Goal: Task Accomplishment & Management: Manage account settings

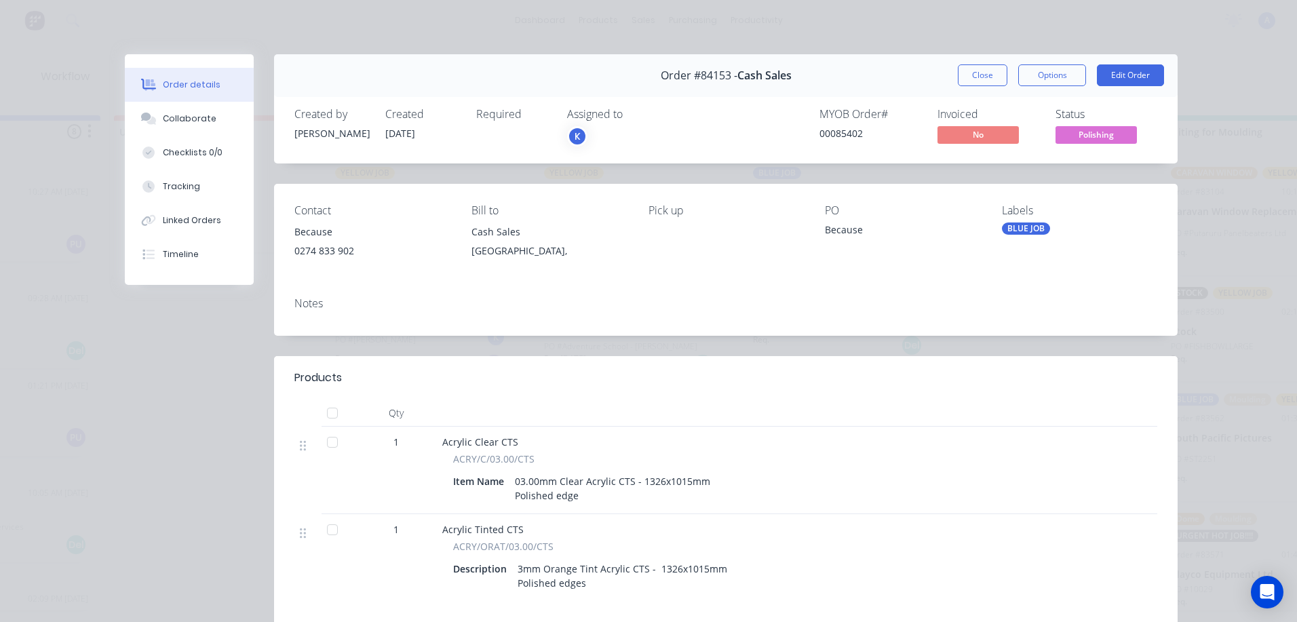
scroll to position [1012, 0]
click at [569, 138] on div "K" at bounding box center [577, 136] width 20 height 20
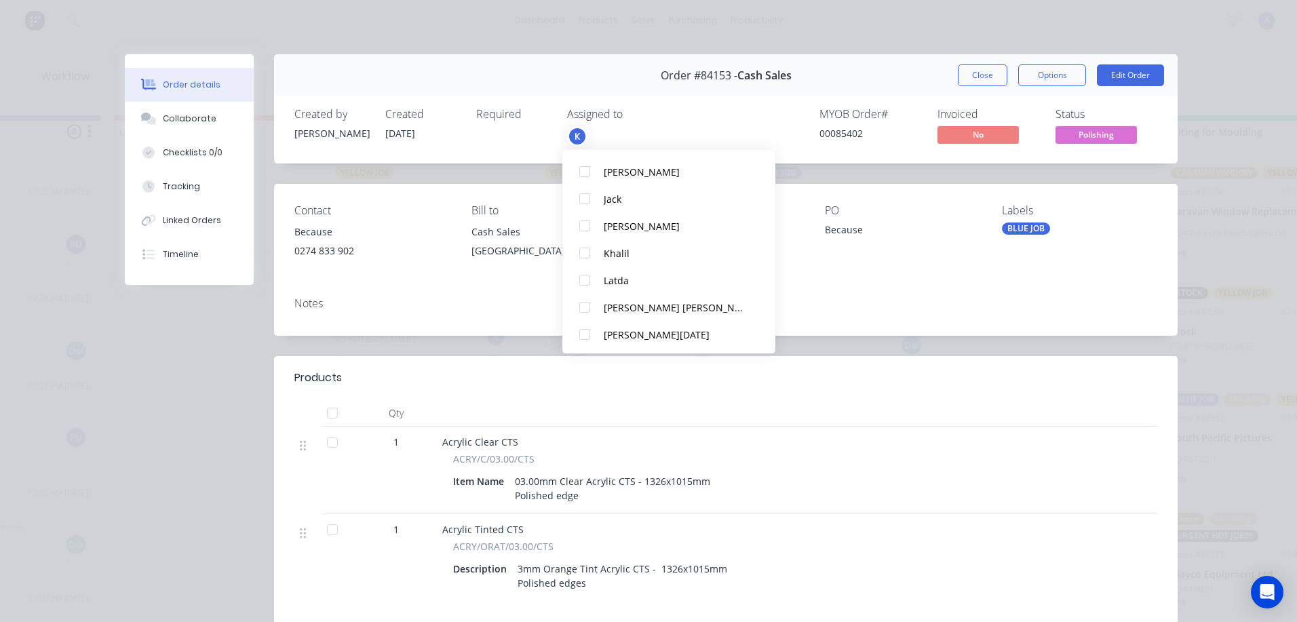
scroll to position [231, 0]
click at [586, 336] on div at bounding box center [584, 332] width 27 height 27
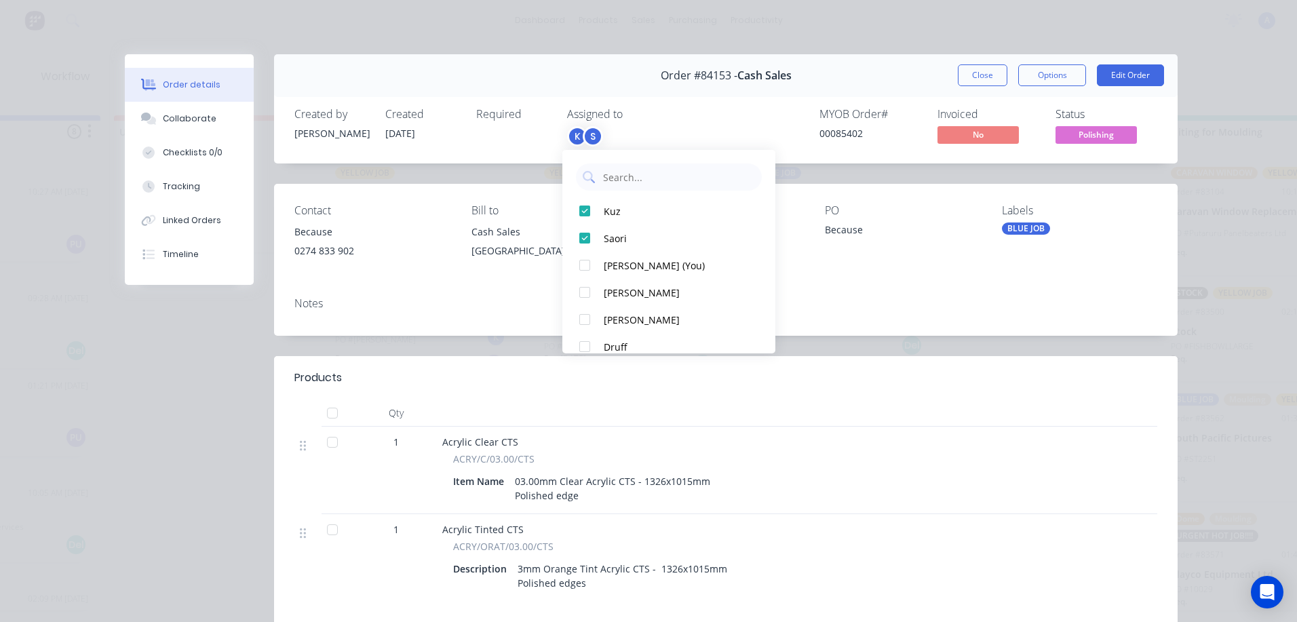
click at [1105, 135] on span "Polishing" at bounding box center [1095, 134] width 81 height 17
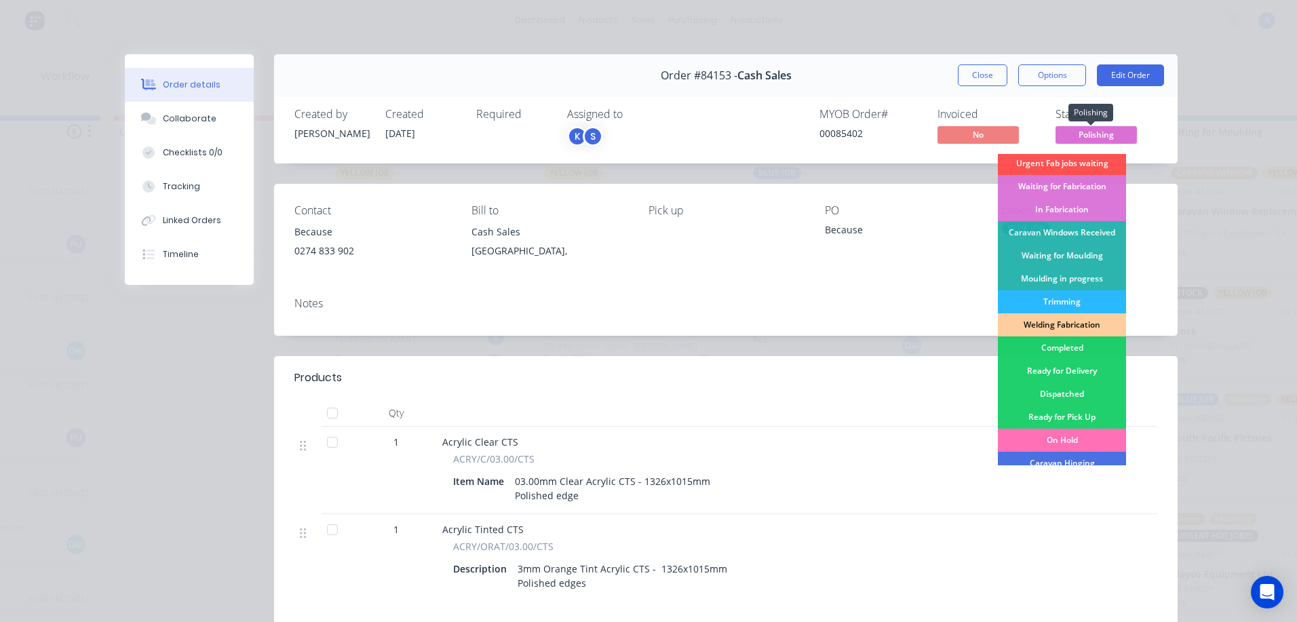
scroll to position [141, 0]
click at [1065, 347] on div "Completed" at bounding box center [1062, 347] width 128 height 23
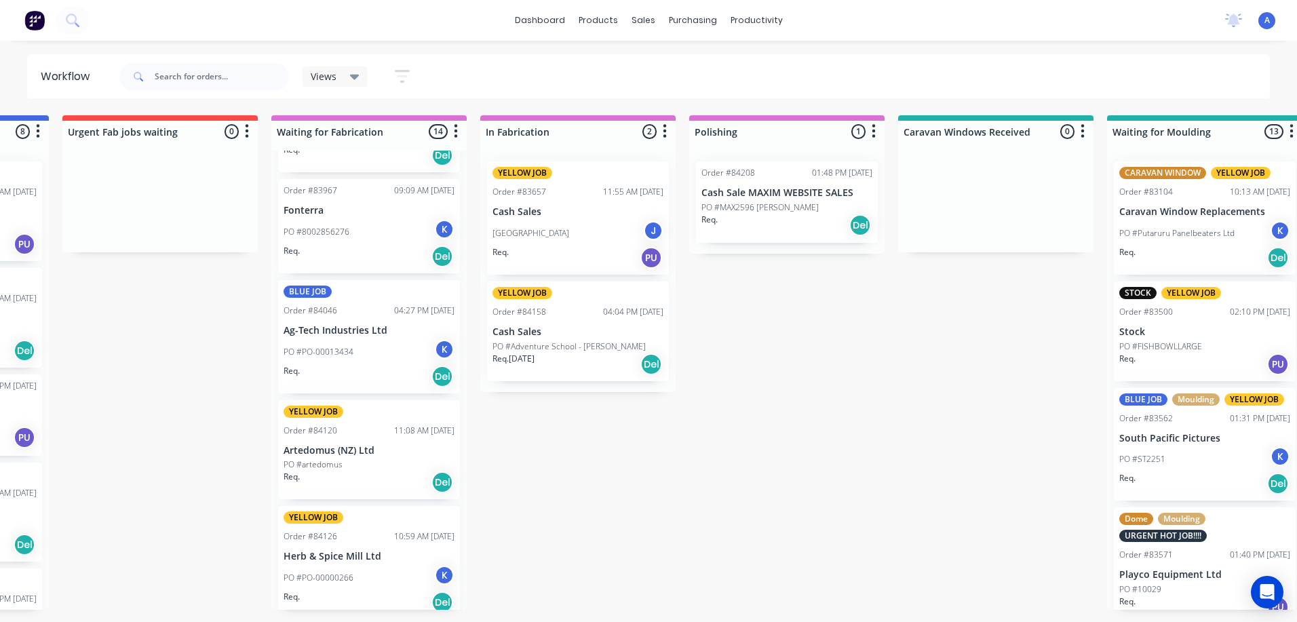
scroll to position [1178, 0]
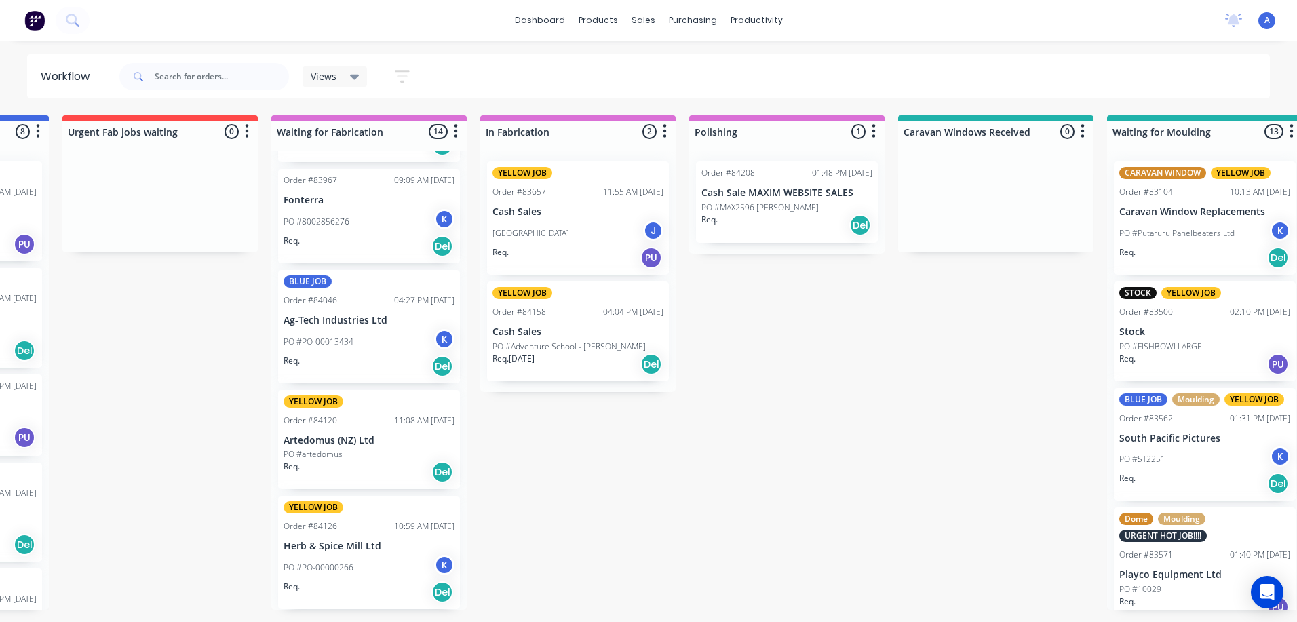
click at [431, 467] on div "Del" at bounding box center [442, 472] width 22 height 22
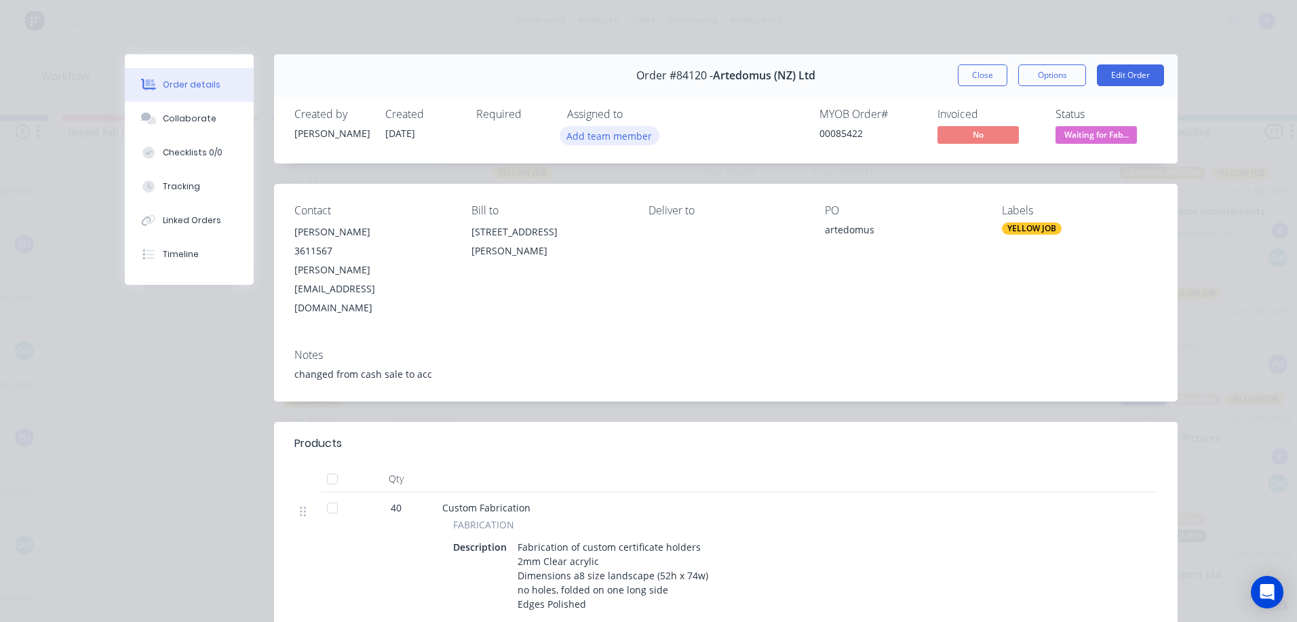
click at [626, 138] on button "Add team member" at bounding box center [609, 135] width 100 height 18
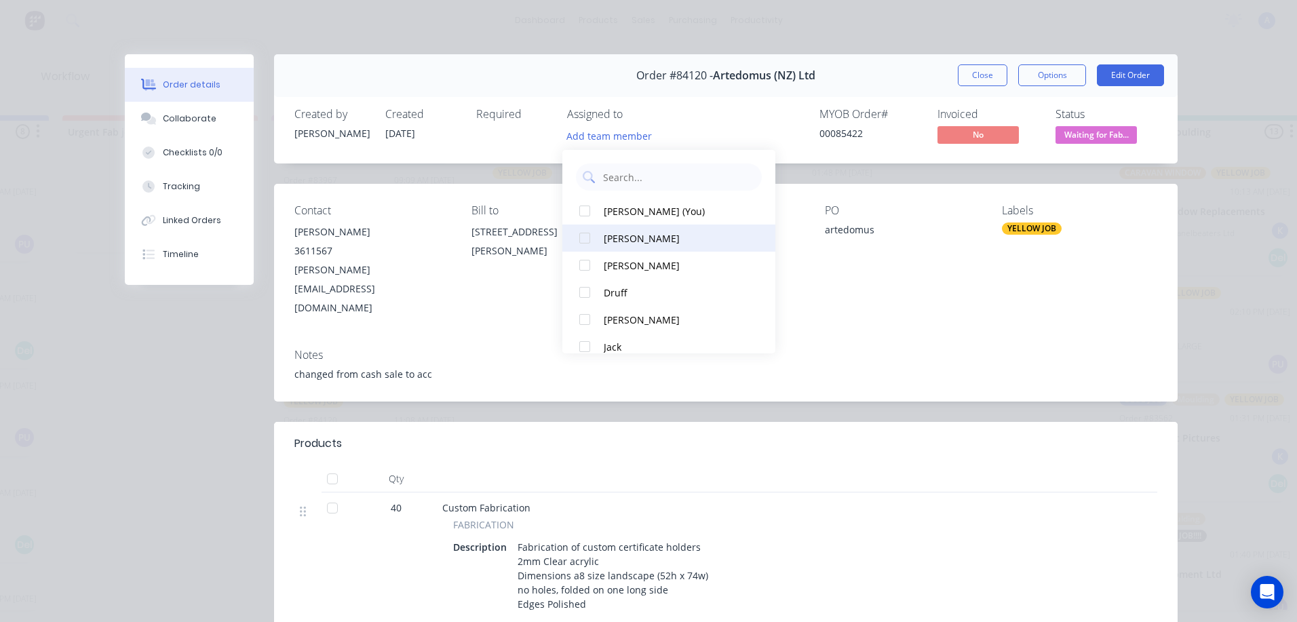
click at [582, 240] on div at bounding box center [584, 237] width 27 height 27
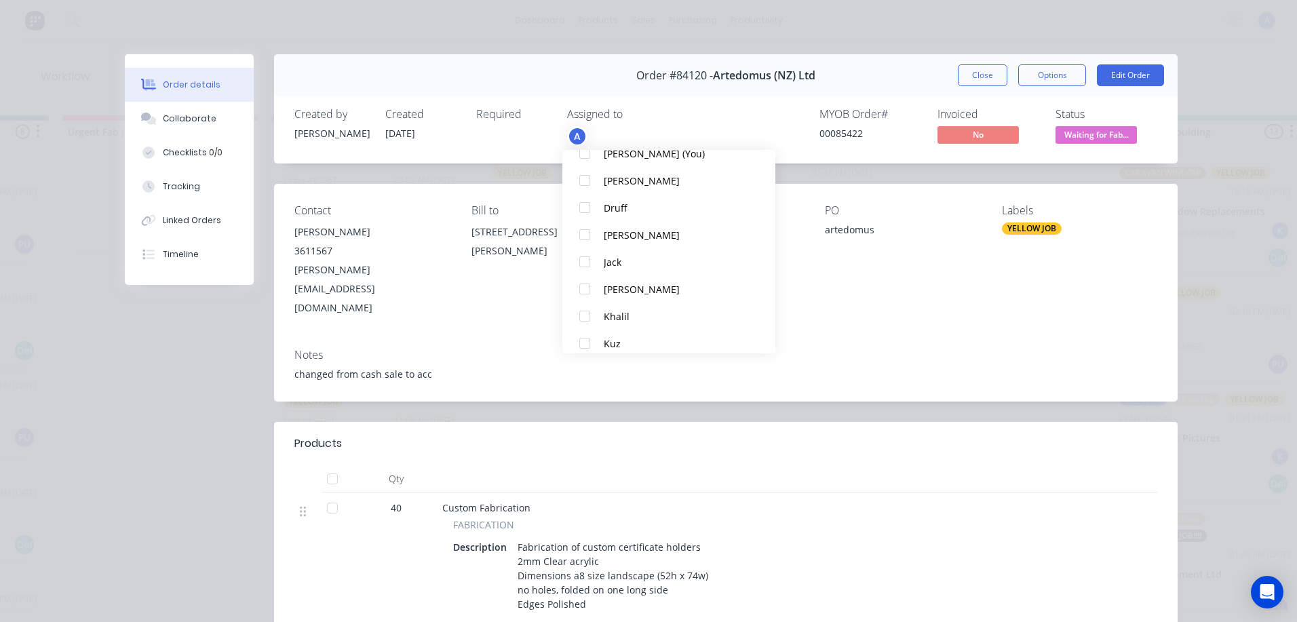
scroll to position [231, 0]
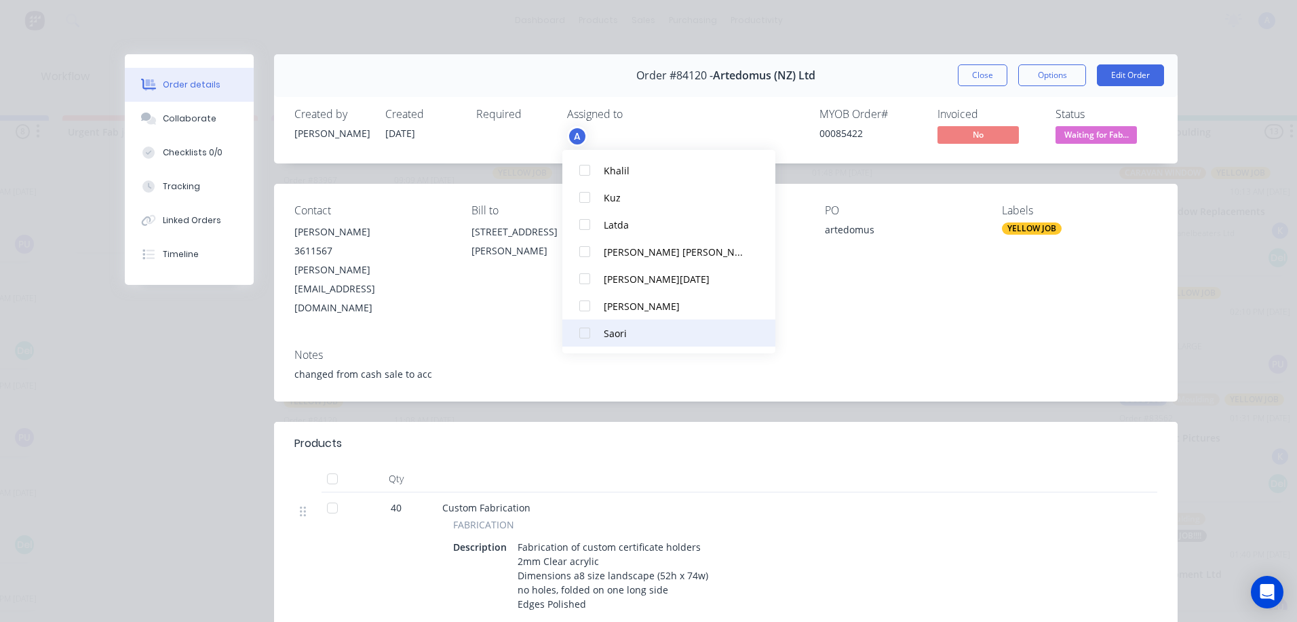
click at [587, 336] on div at bounding box center [584, 332] width 27 height 27
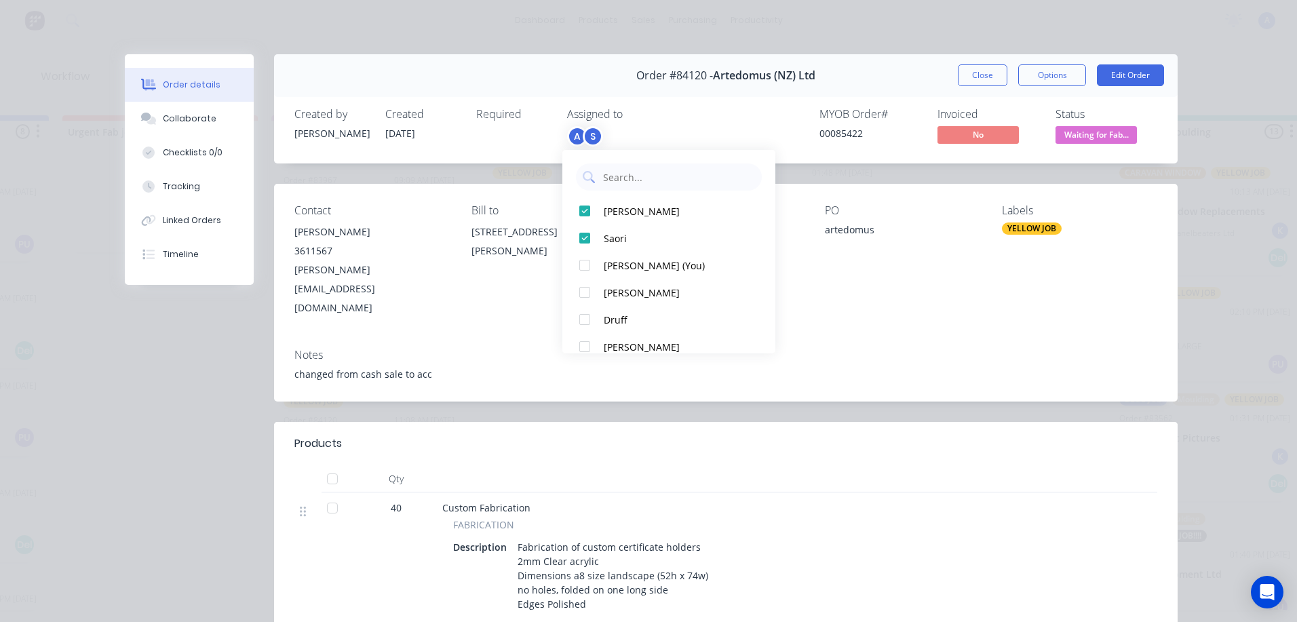
click at [1096, 140] on span "Waiting for Fab..." at bounding box center [1095, 134] width 81 height 17
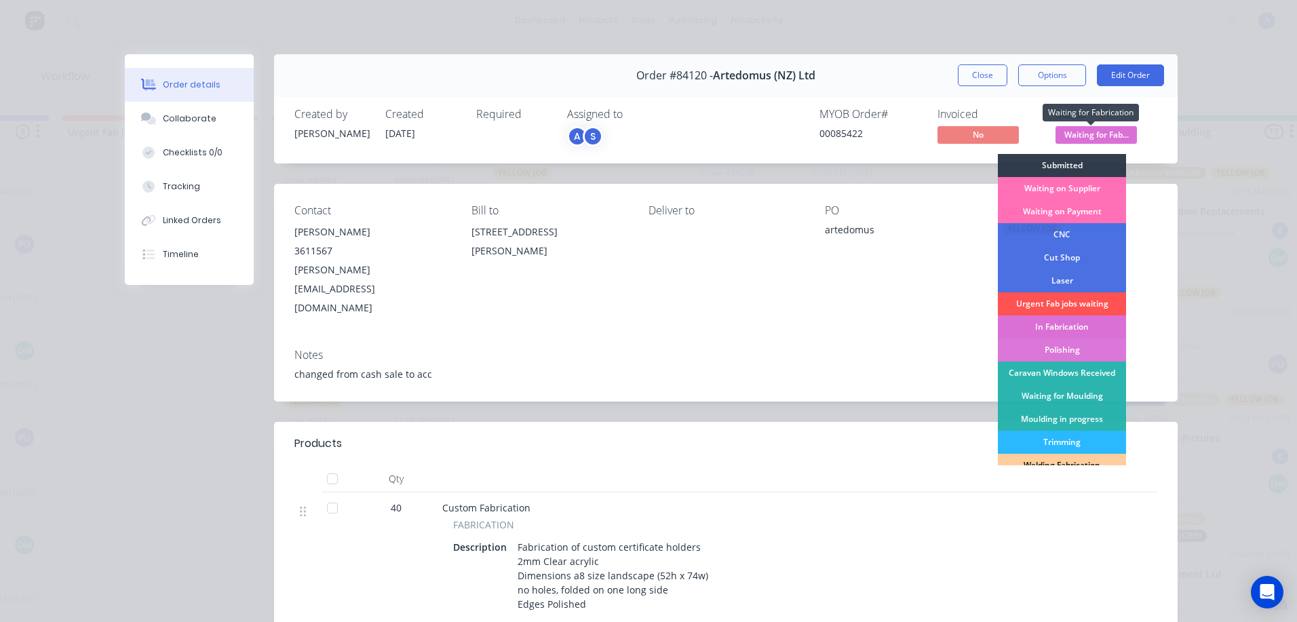
click at [1080, 328] on div "In Fabrication" at bounding box center [1062, 326] width 128 height 23
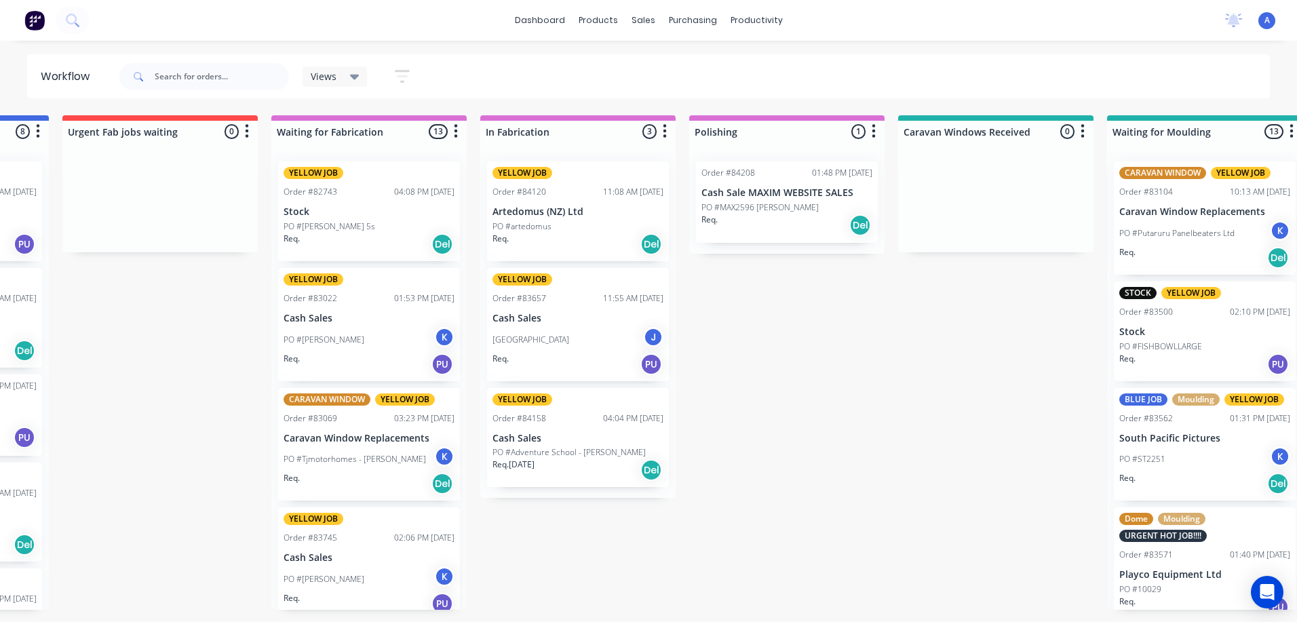
click at [441, 243] on div "Del" at bounding box center [442, 244] width 22 height 22
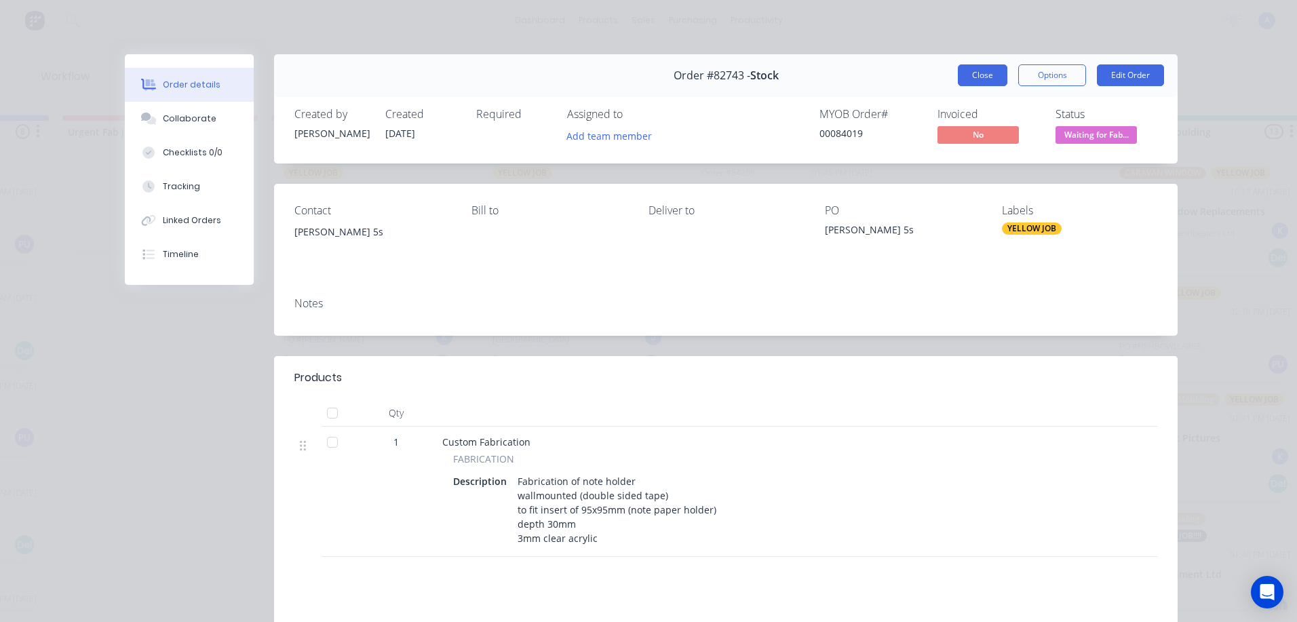
click at [976, 75] on button "Close" at bounding box center [983, 75] width 50 height 22
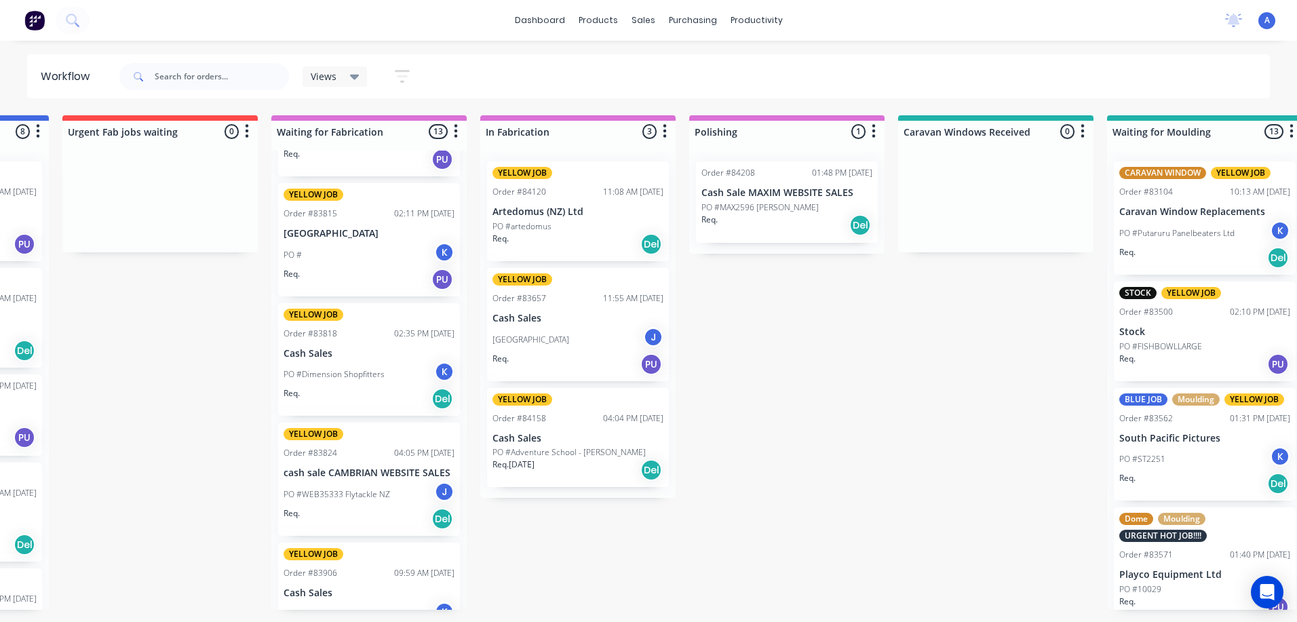
scroll to position [686, 0]
